Goal: Task Accomplishment & Management: Use online tool/utility

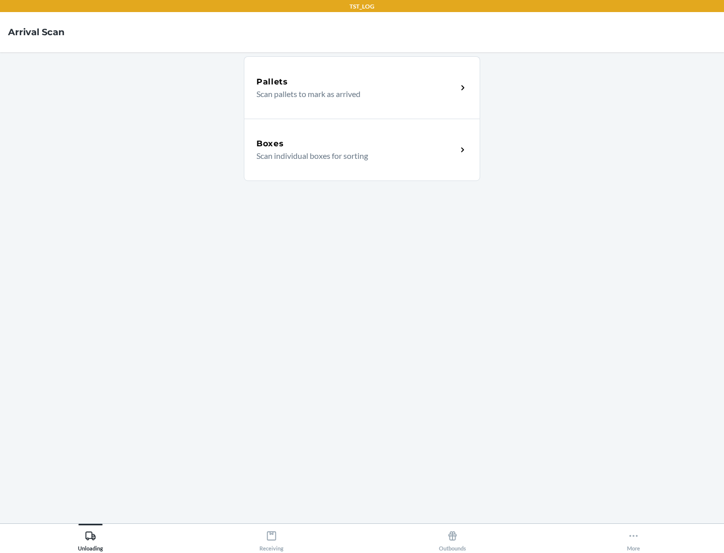
click at [357, 144] on div "Boxes" at bounding box center [357, 144] width 201 height 12
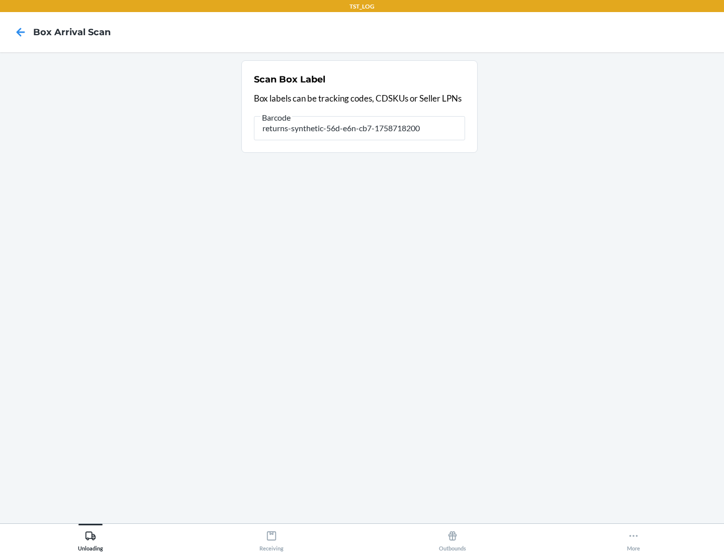
type input "returns-synthetic-56d-e6n-cb7-1758718200"
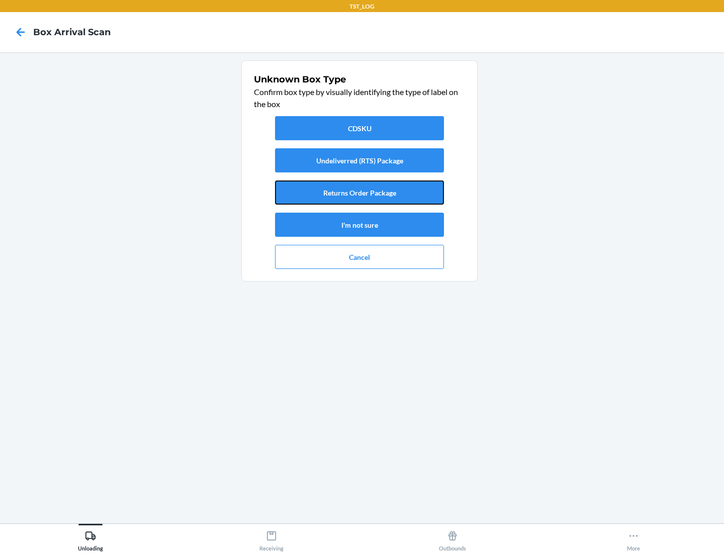
click at [360, 193] on button "Returns Order Package" at bounding box center [359, 193] width 169 height 24
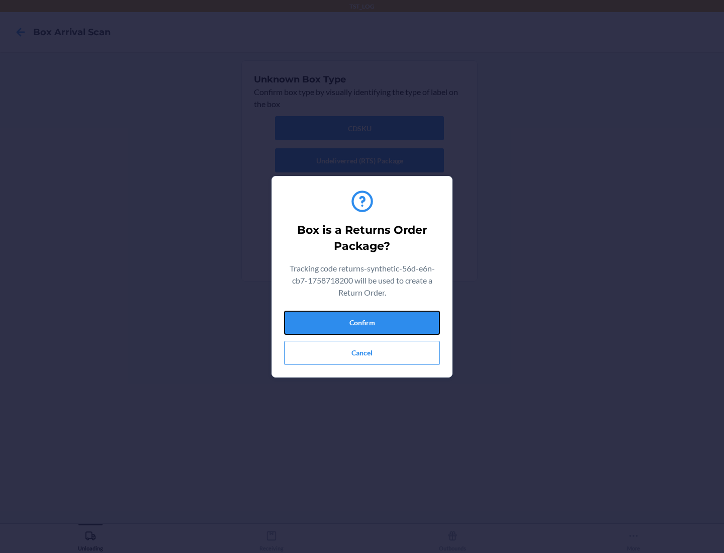
click at [362, 322] on button "Confirm" at bounding box center [362, 323] width 156 height 24
